Goal: Communication & Community: Answer question/provide support

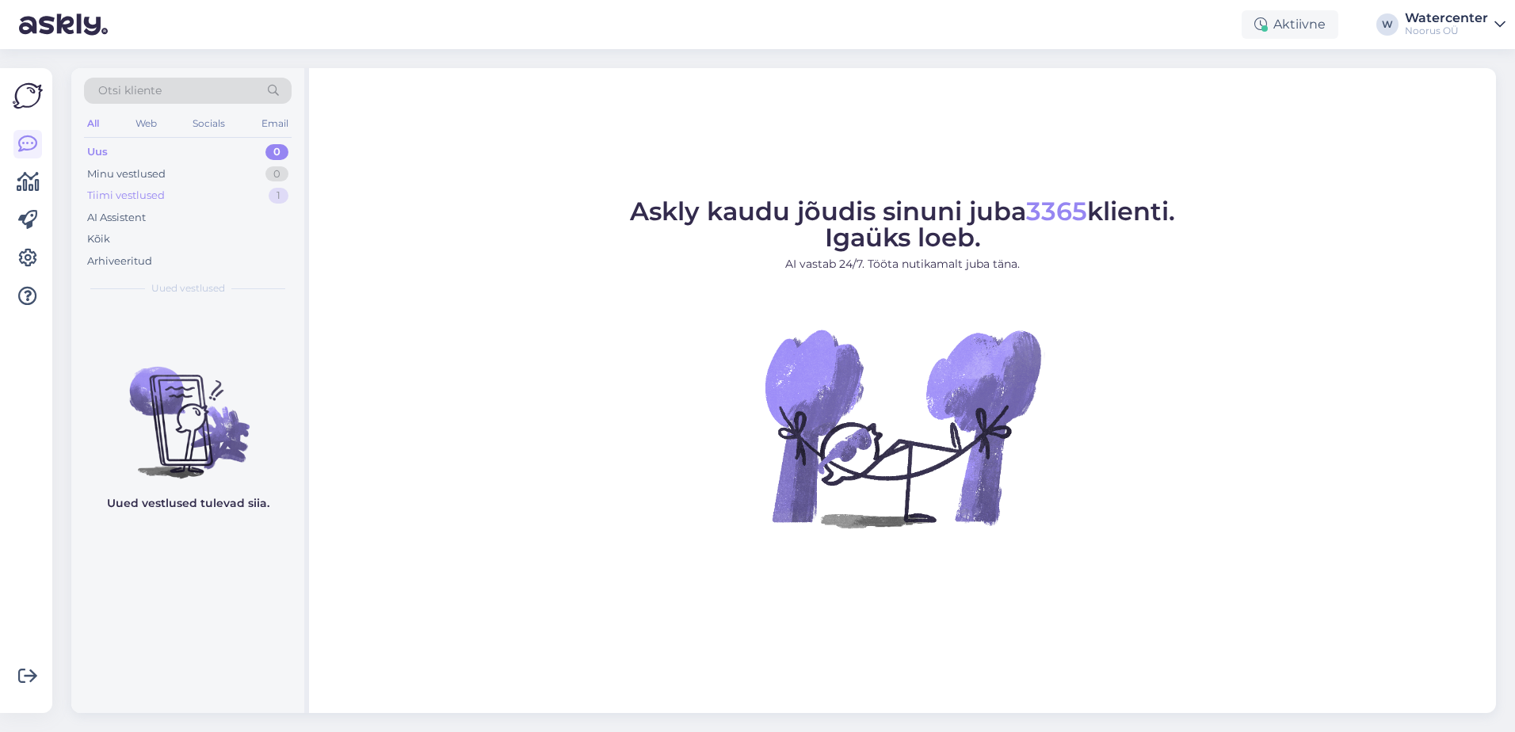
click at [193, 193] on div "Tiimi vestlused 1" at bounding box center [188, 196] width 208 height 22
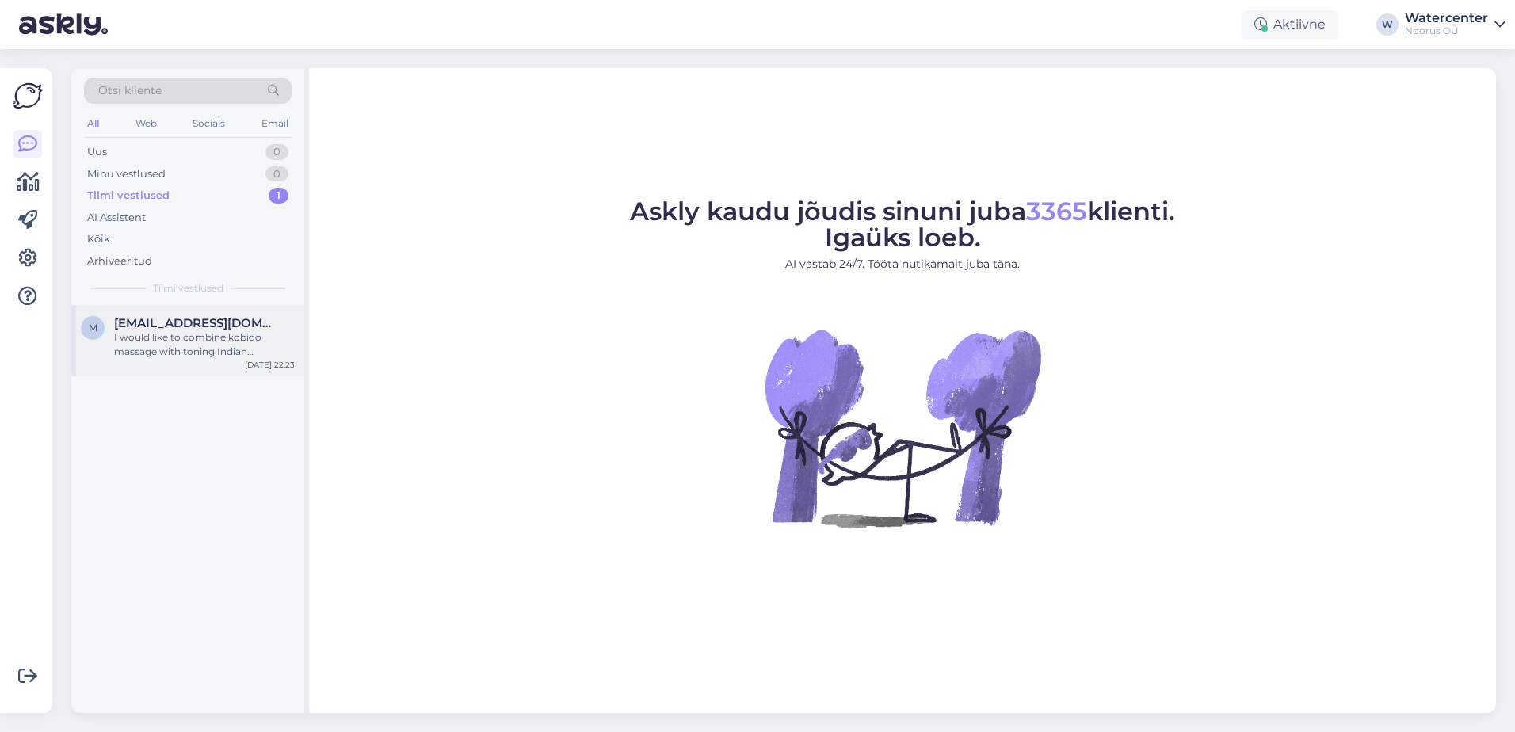
click at [201, 363] on div "m m_chyr@aol.com I would like to combine kobido massage with toning Indian Ayur…" at bounding box center [187, 340] width 233 height 71
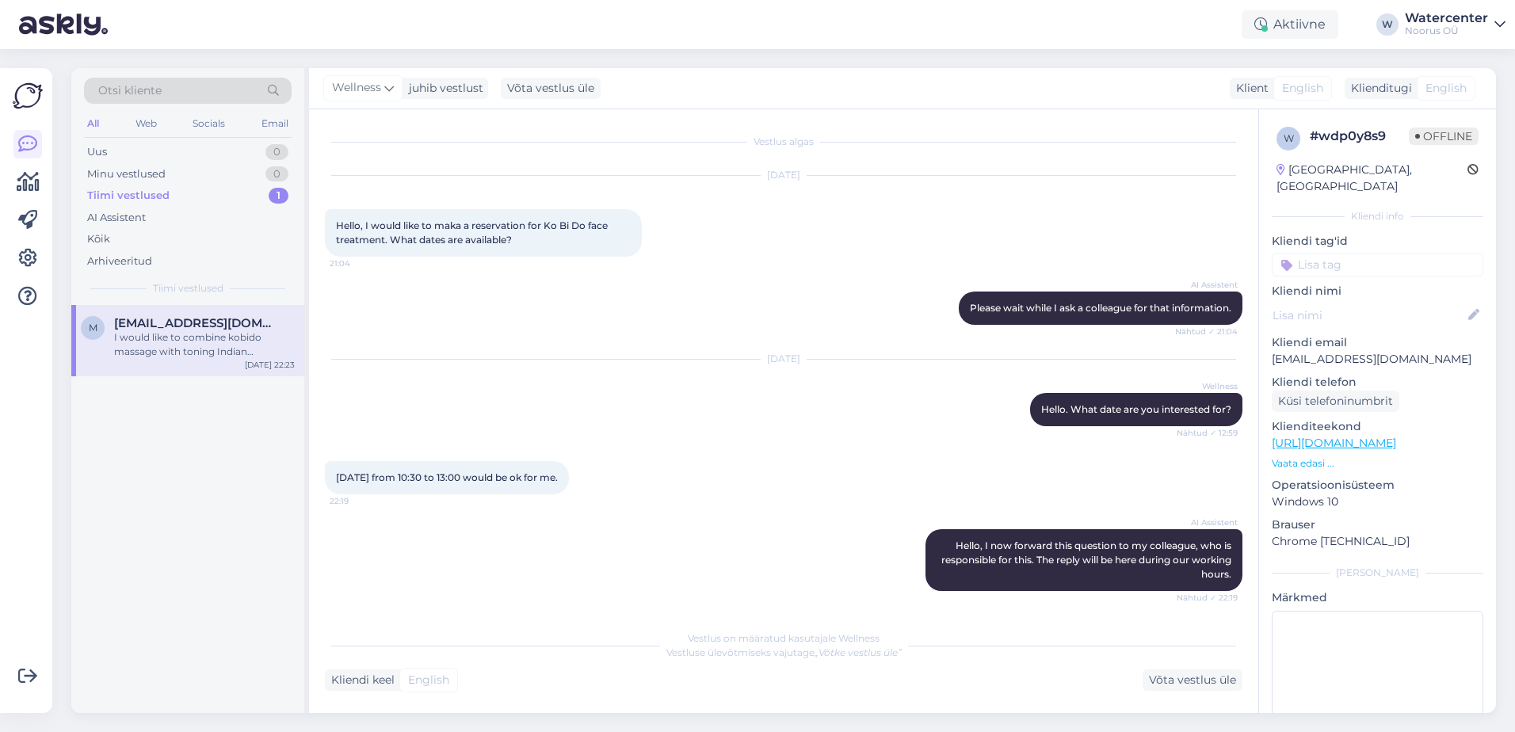
scroll to position [83, 0]
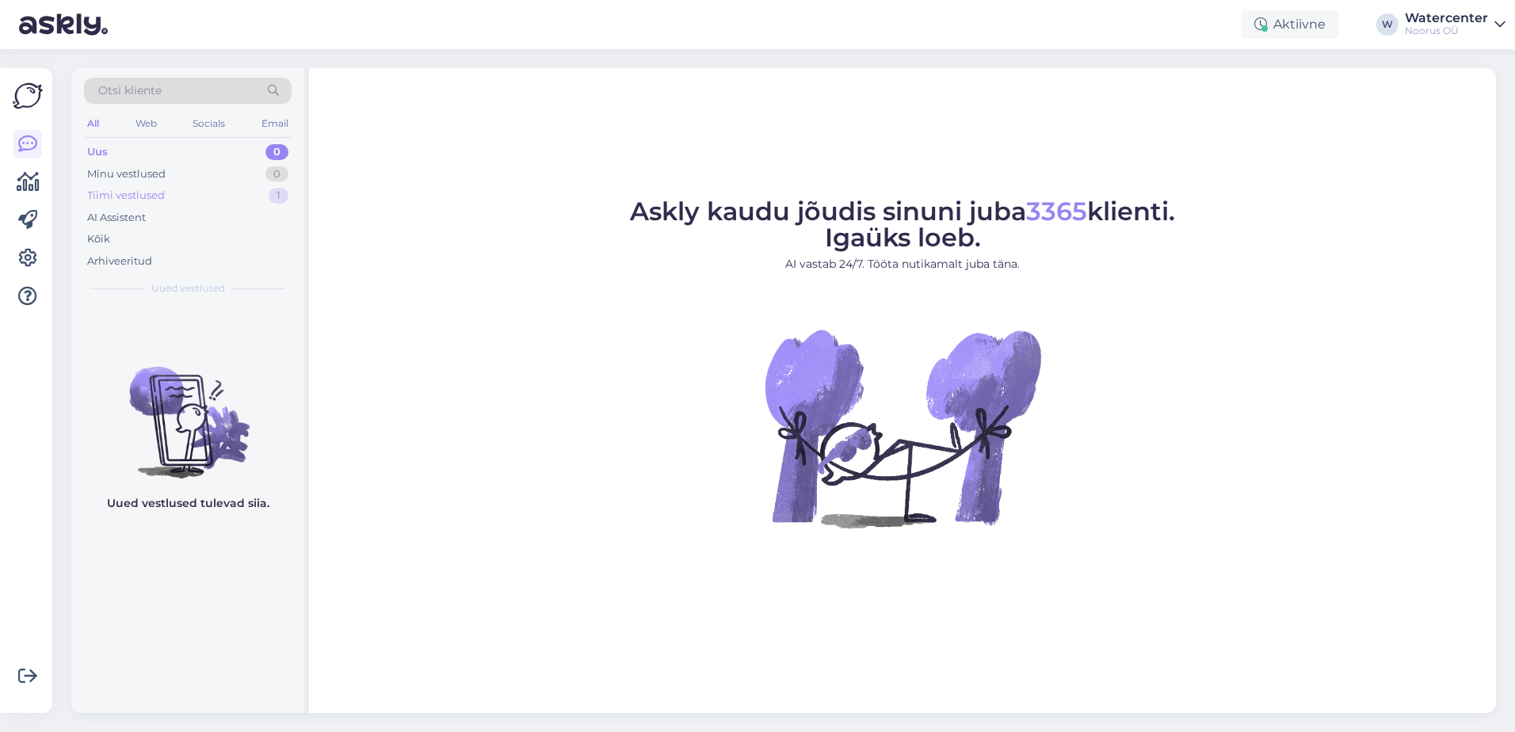
click at [133, 196] on div "Tiimi vestlused" at bounding box center [126, 196] width 78 height 16
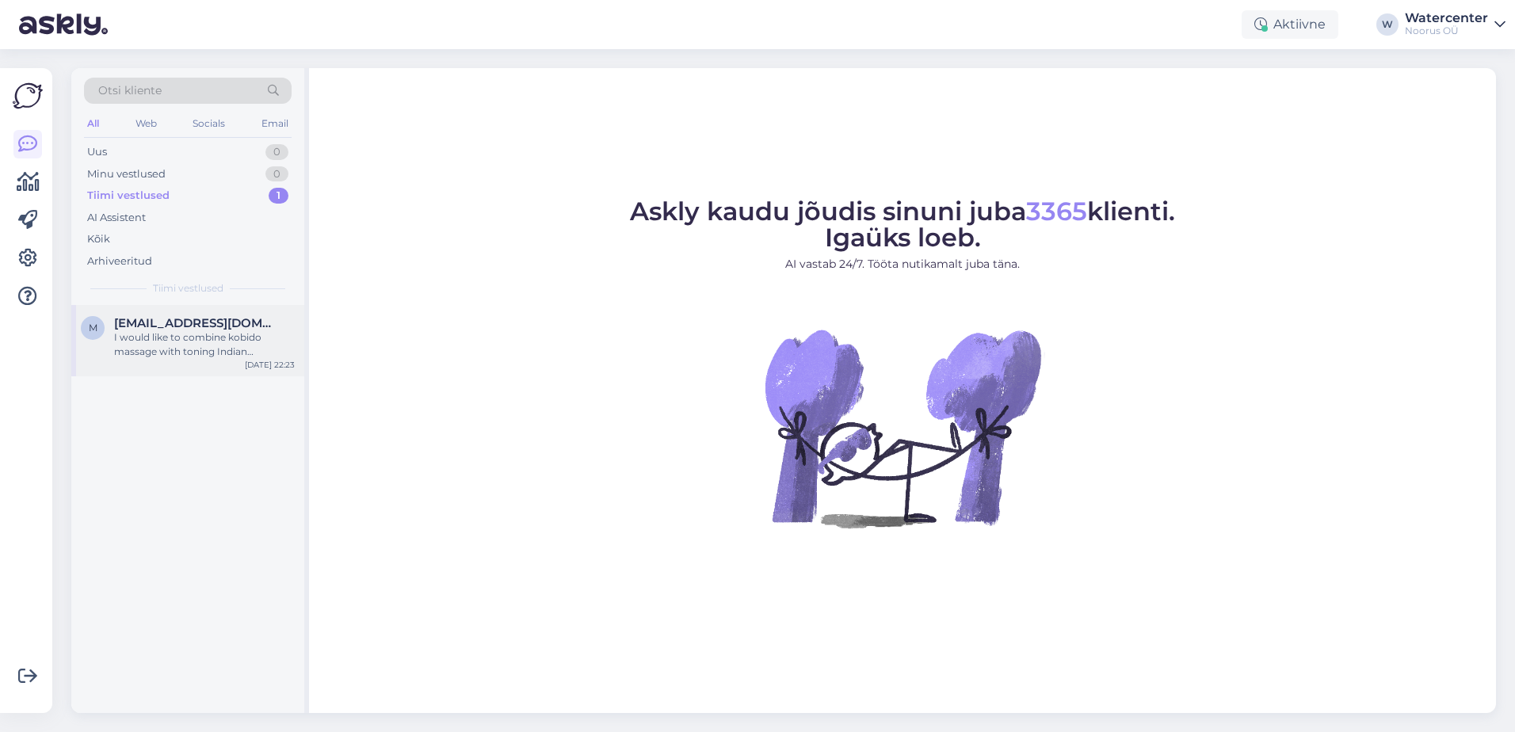
click at [161, 341] on div "I would like to combine kobido massage with toning Indian Ayurvedic massage rit…" at bounding box center [204, 344] width 181 height 29
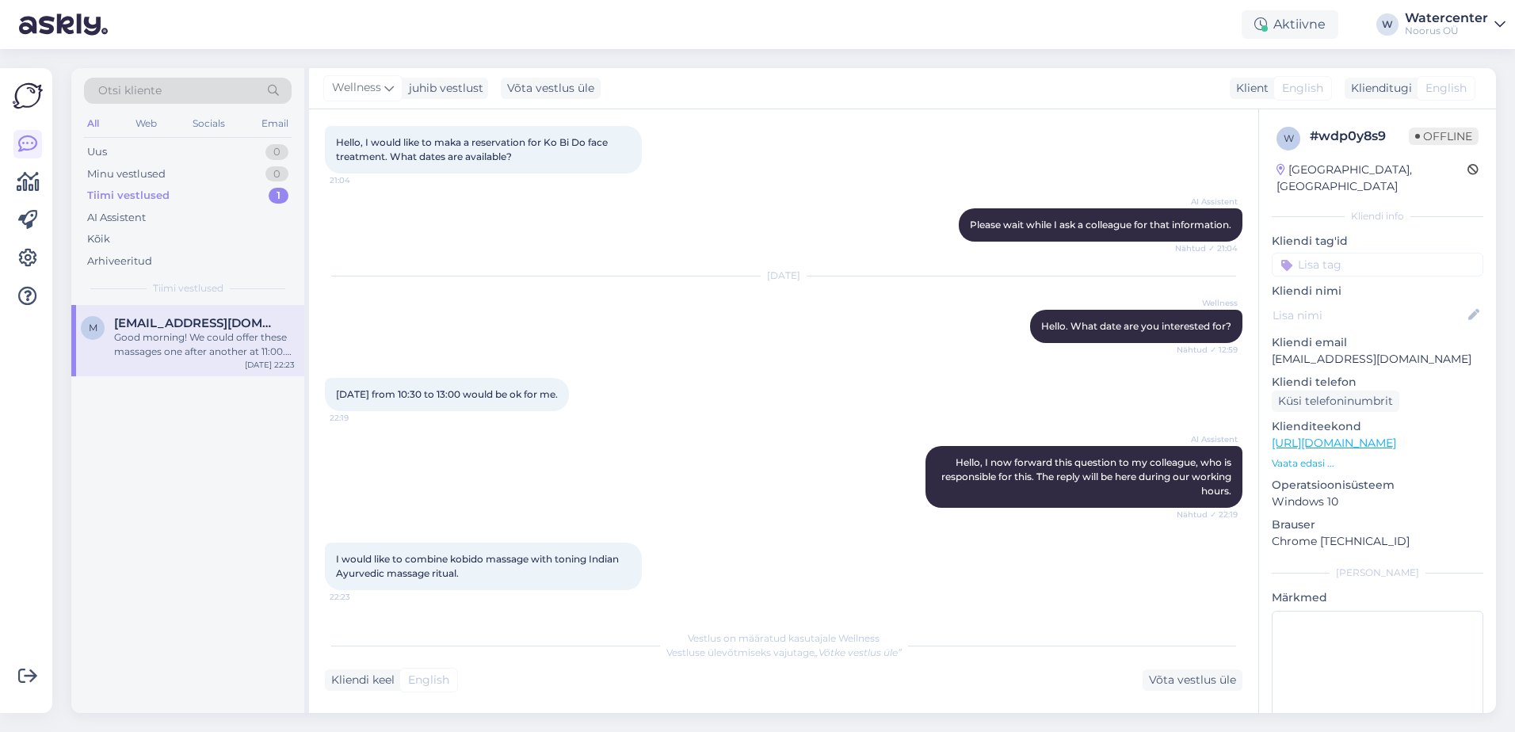
scroll to position [227, 0]
